Goal: Task Accomplishment & Management: Complete application form

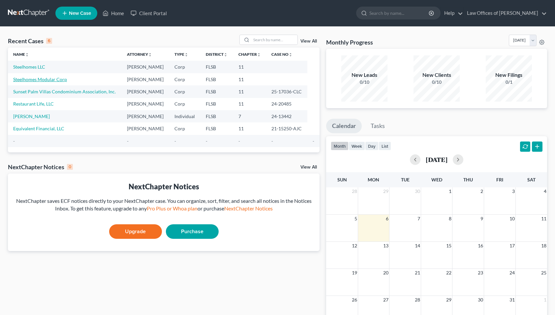
click at [35, 79] on link "Steelhomes Modular Corp" at bounding box center [40, 80] width 54 height 6
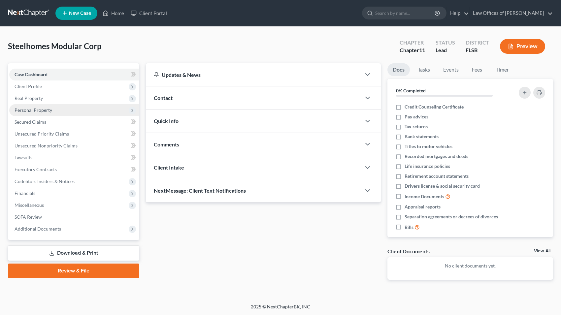
click at [33, 111] on span "Personal Property" at bounding box center [34, 110] width 38 height 6
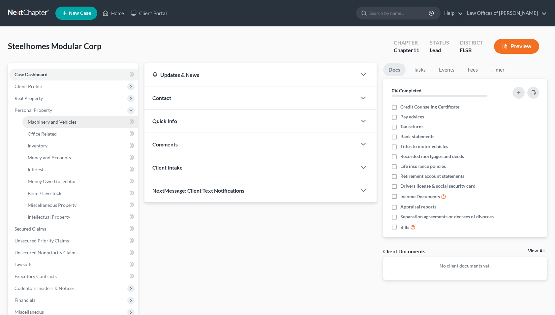
click at [47, 121] on span "Machinery and Vehicles" at bounding box center [52, 122] width 49 height 6
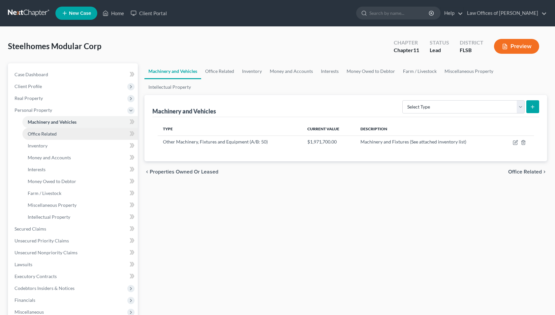
click at [44, 134] on span "Office Related" at bounding box center [42, 134] width 29 height 6
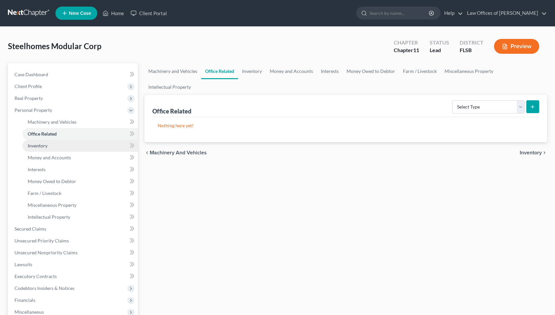
click at [42, 145] on span "Inventory" at bounding box center [38, 146] width 20 height 6
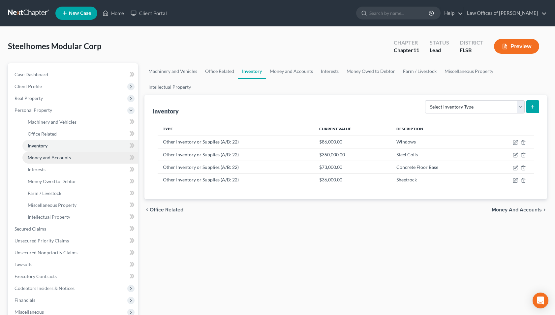
click at [36, 158] on span "Money and Accounts" at bounding box center [49, 158] width 43 height 6
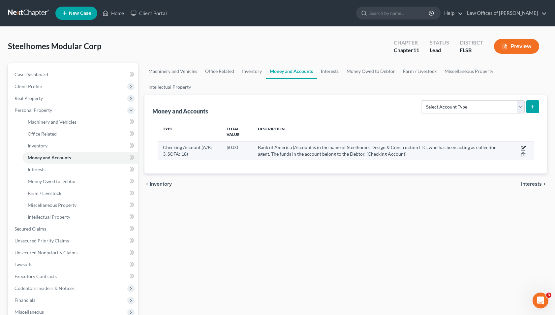
click at [523, 145] on icon "button" at bounding box center [523, 147] width 5 height 5
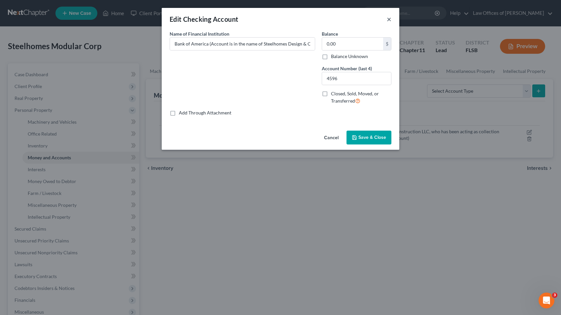
click at [390, 20] on button "×" at bounding box center [389, 19] width 5 height 8
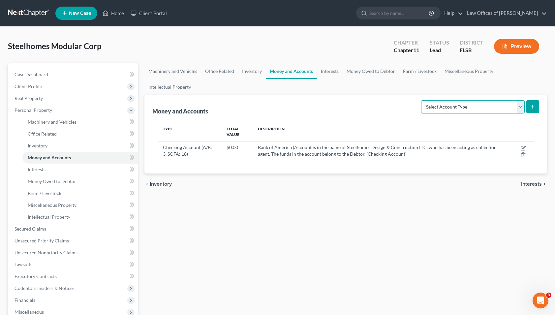
click at [421, 100] on select "Select Account Type Brokerage (A/B: 3, SOFA: 18) Cash on Hand (A/B: 2) Certific…" at bounding box center [473, 106] width 104 height 13
select select "checking"
click option "Checking Account (A/B: 3, SOFA: 18)" at bounding box center [0, 0] width 0 height 0
click at [533, 104] on icon "submit" at bounding box center [532, 106] width 5 height 5
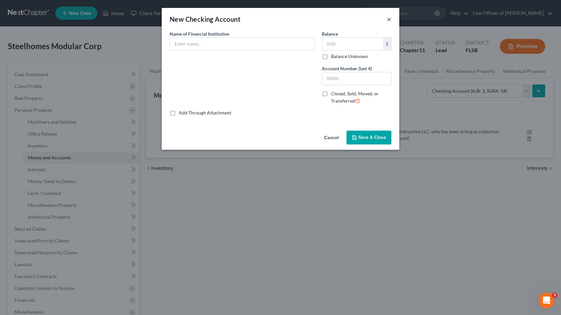
click at [388, 19] on button "×" at bounding box center [389, 19] width 5 height 8
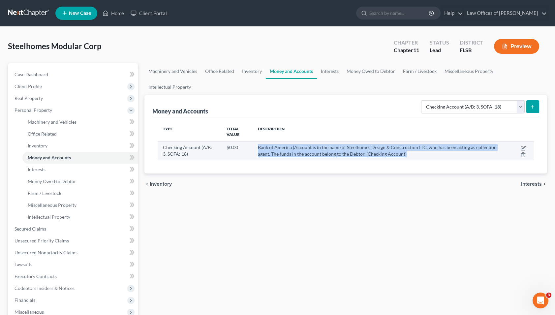
drag, startPoint x: 258, startPoint y: 131, endPoint x: 395, endPoint y: 135, distance: 137.0
click at [395, 141] on td "Bank of America (Account is in the name of Steelhomes Design & Construction LLC…" at bounding box center [381, 150] width 257 height 19
copy span "Bank of America (Account is in the name of Steelhomes Design & Construction LLC…"
click at [535, 104] on icon "submit" at bounding box center [532, 106] width 5 height 5
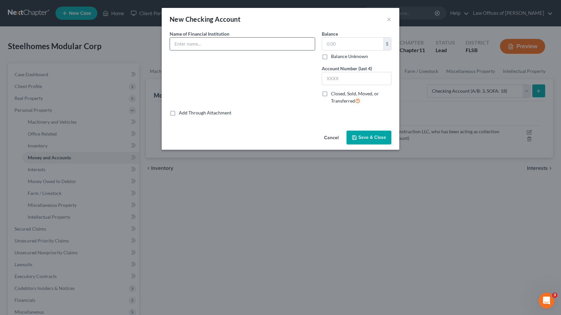
click at [231, 45] on input "text" at bounding box center [242, 44] width 145 height 13
paste input "Bank of America (Account is in the name of Steelhomes Design & Construction LLC…"
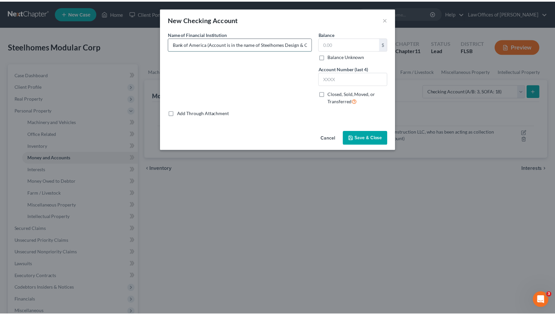
scroll to position [0, 245]
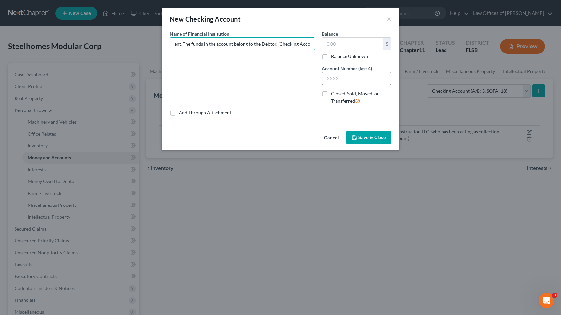
type input "Bank of America (Account is in the name of Steelhomes Design & Construction LLC…"
click at [339, 77] on input "text" at bounding box center [356, 78] width 69 height 13
type input "7434"
click at [370, 139] on span "Save & Close" at bounding box center [372, 138] width 28 height 6
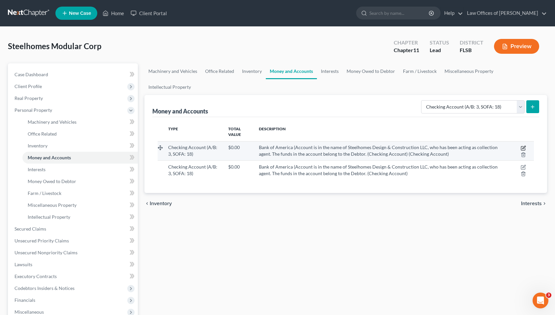
click at [523, 146] on icon "button" at bounding box center [523, 148] width 4 height 4
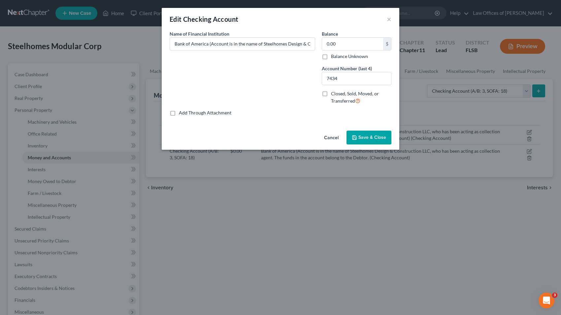
click at [392, 18] on div "Edit Checking Account ×" at bounding box center [281, 19] width 238 height 22
click at [390, 20] on button "×" at bounding box center [389, 19] width 5 height 8
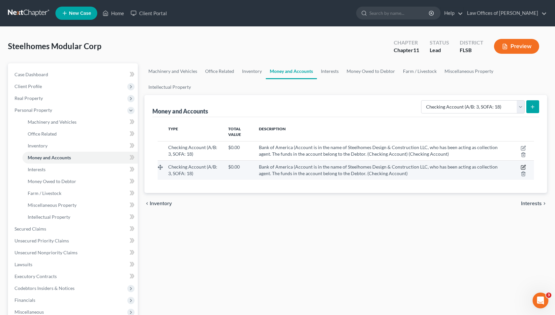
click at [524, 165] on icon "button" at bounding box center [524, 166] width 3 height 3
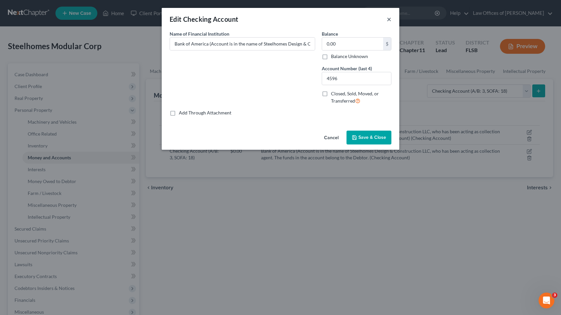
click at [389, 19] on button "×" at bounding box center [389, 19] width 5 height 8
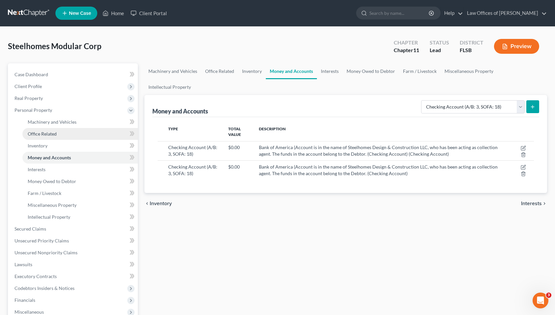
click at [43, 131] on span "Office Related" at bounding box center [42, 134] width 29 height 6
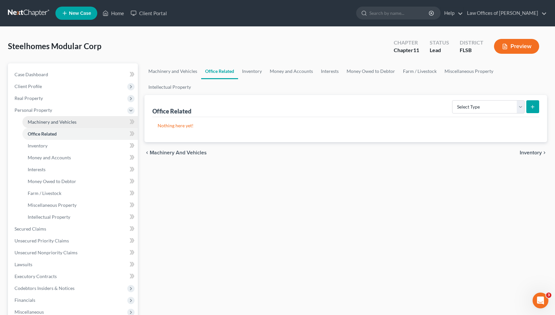
click at [46, 123] on span "Machinery and Vehicles" at bounding box center [52, 122] width 49 height 6
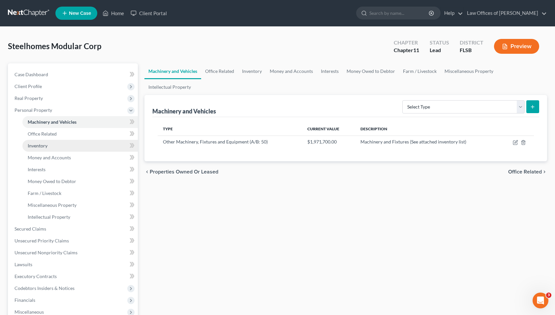
click at [40, 144] on span "Inventory" at bounding box center [38, 146] width 20 height 6
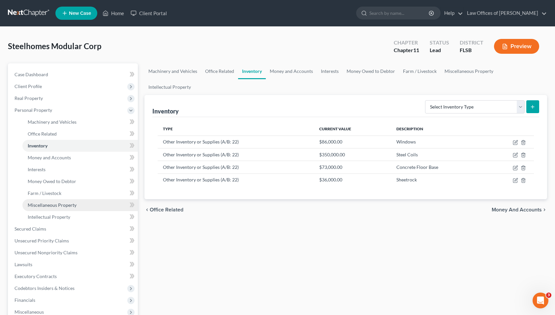
click at [37, 203] on span "Miscellaneous Property" at bounding box center [52, 205] width 49 height 6
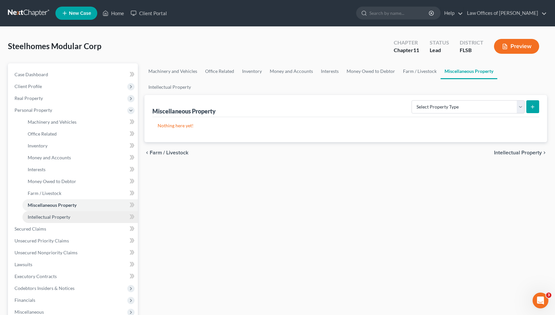
click at [37, 218] on span "Intellectual Property" at bounding box center [49, 217] width 43 height 6
click at [39, 207] on span "Miscellaneous Property" at bounding box center [52, 205] width 49 height 6
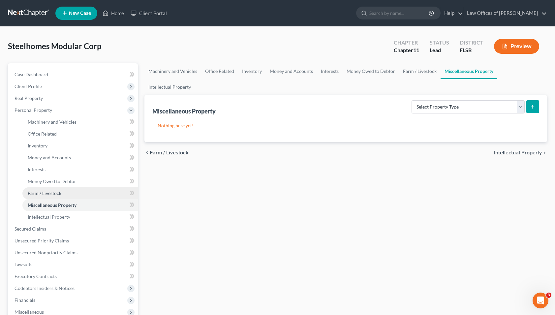
click at [41, 196] on span "Farm / Livestock" at bounding box center [45, 193] width 34 height 6
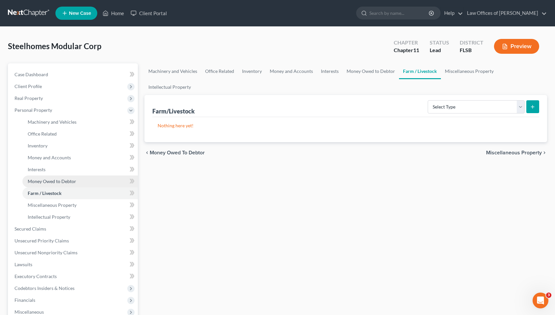
click at [45, 182] on span "Money Owed to Debtor" at bounding box center [52, 181] width 48 height 6
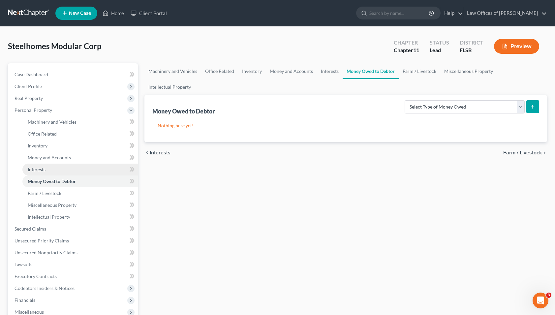
click at [40, 170] on span "Interests" at bounding box center [37, 170] width 18 height 6
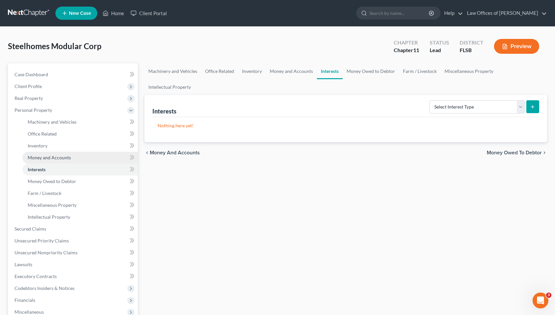
click at [46, 156] on span "Money and Accounts" at bounding box center [49, 158] width 43 height 6
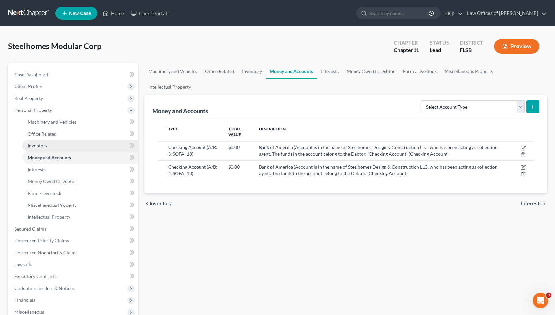
click at [38, 144] on span "Inventory" at bounding box center [38, 146] width 20 height 6
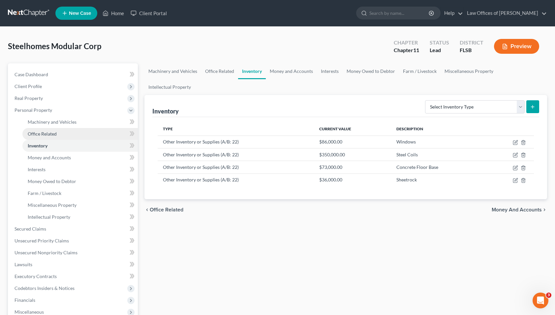
click at [44, 131] on span "Office Related" at bounding box center [42, 134] width 29 height 6
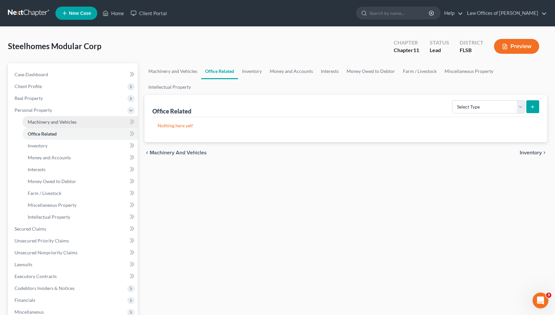
click at [51, 122] on span "Machinery and Vehicles" at bounding box center [52, 122] width 49 height 6
